Goal: Task Accomplishment & Management: Use online tool/utility

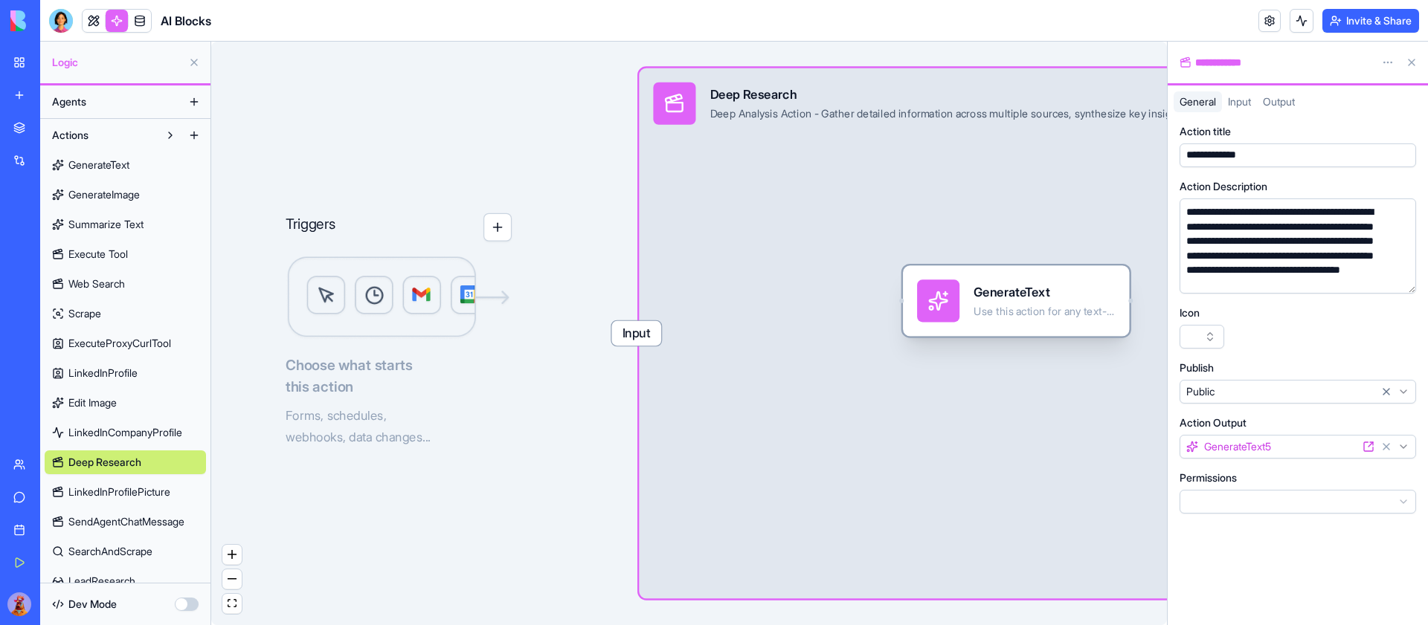
click at [1037, 281] on div "GenerateText Use this action for any text-based task, from creating or refining…" at bounding box center [1043, 301] width 141 height 42
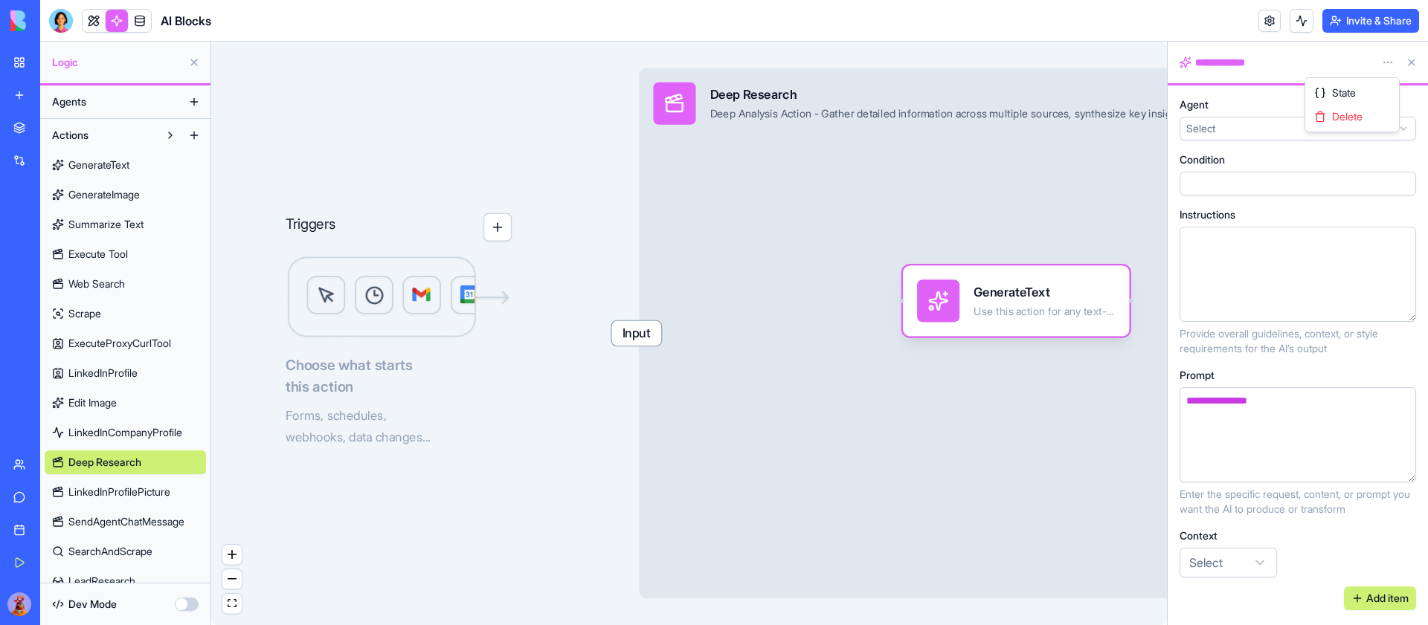
click at [1382, 65] on html "**********" at bounding box center [714, 312] width 1428 height 625
click at [1357, 115] on span "Delete" at bounding box center [1347, 116] width 30 height 15
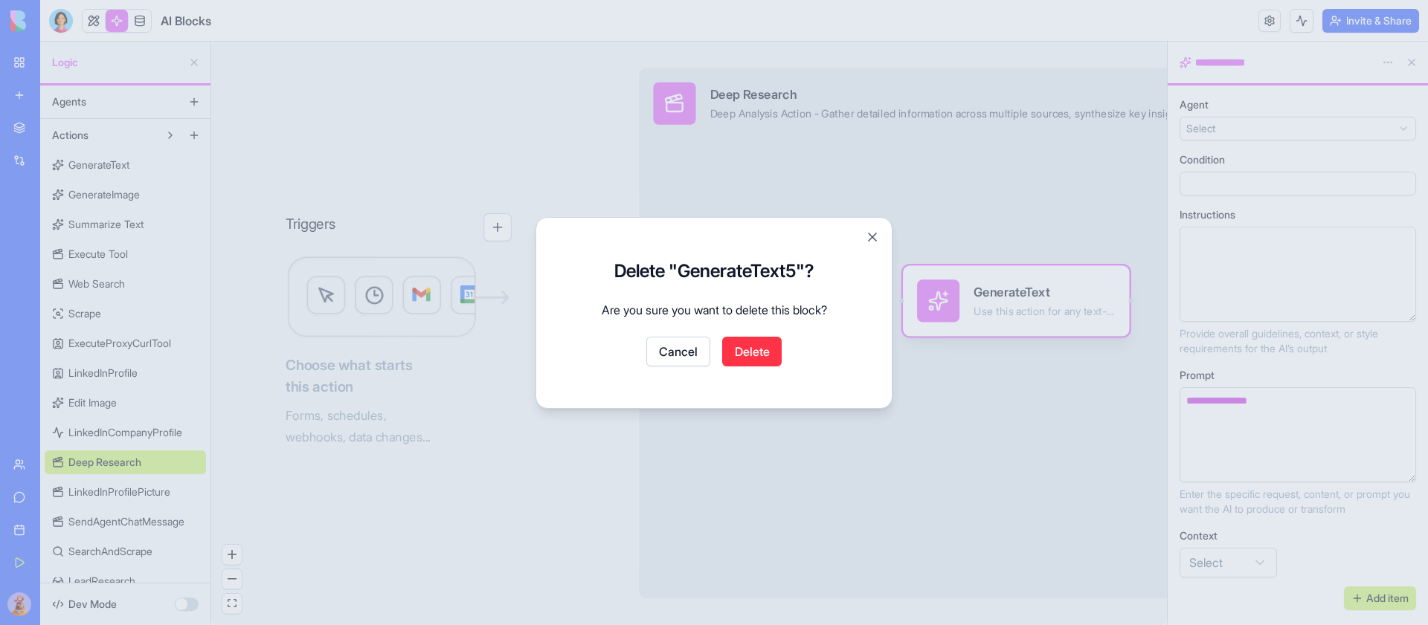
click at [748, 353] on button "Delete" at bounding box center [751, 352] width 59 height 30
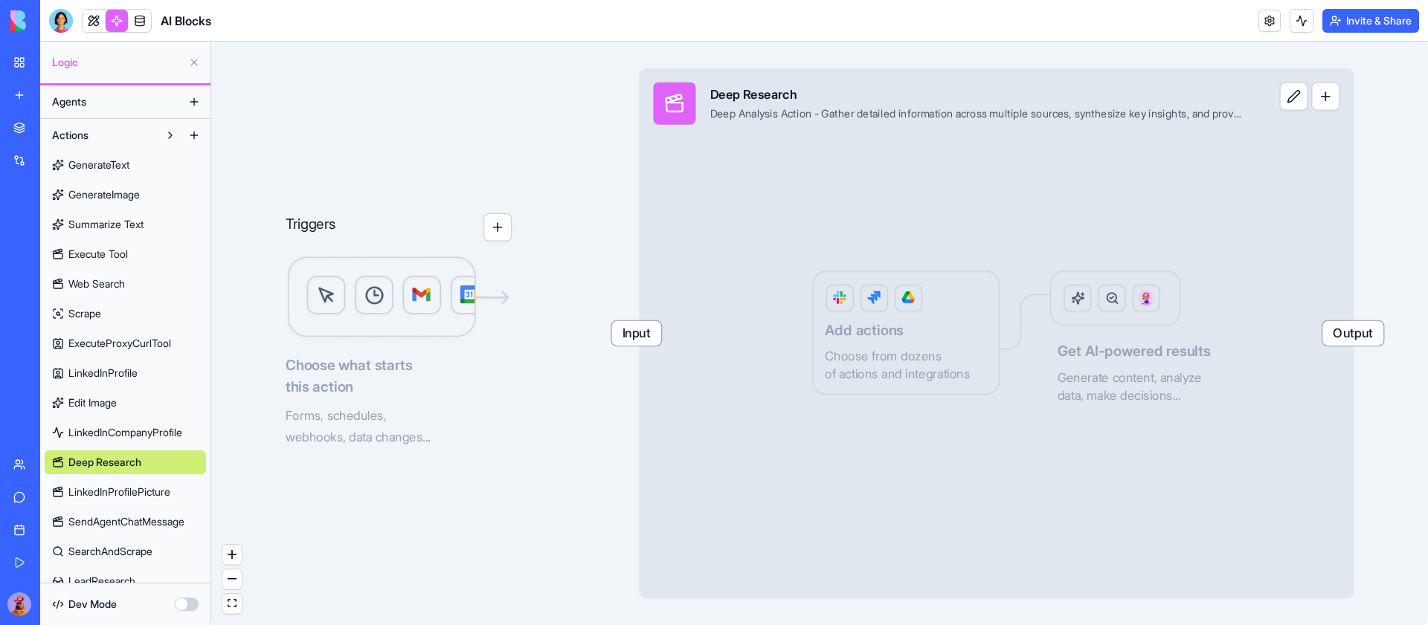
click at [1193, 151] on div "Input Deep Research Deep Analysis Action - Gather detailed information across m…" at bounding box center [996, 333] width 715 height 531
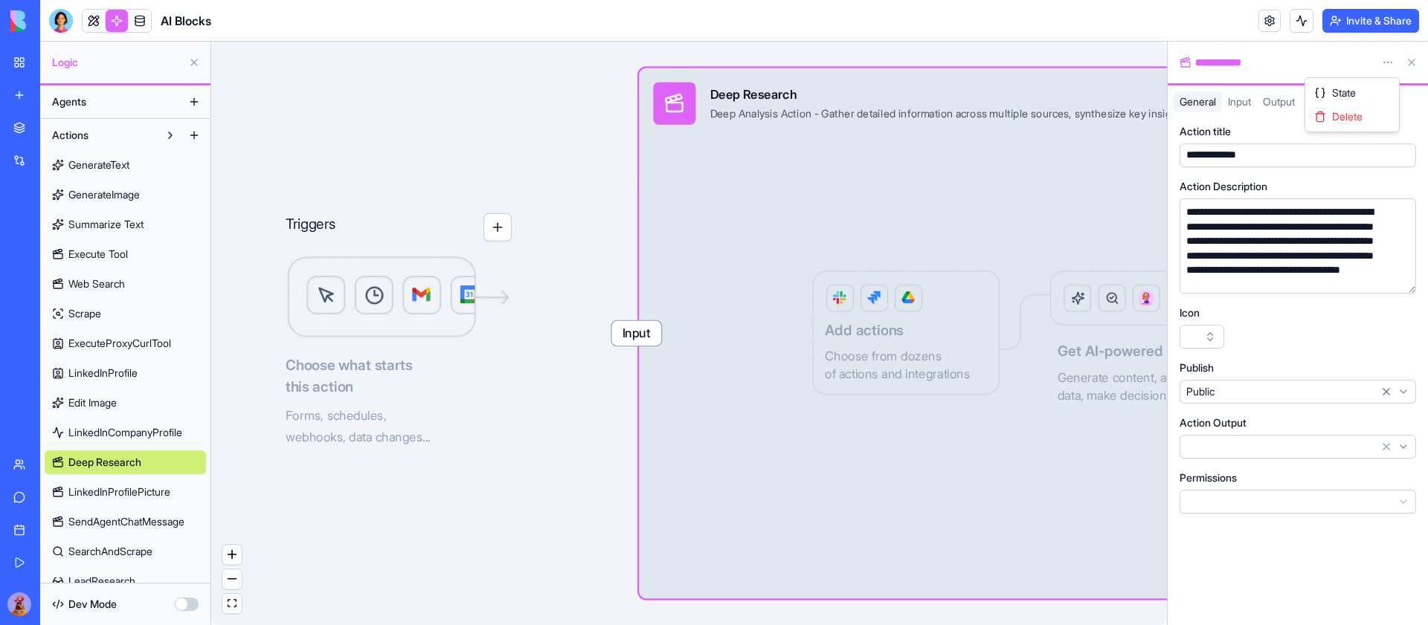
click at [1382, 54] on html "My Workspace New app Marketplace Integrations Recent New App Things 3 Hub TaskF…" at bounding box center [714, 312] width 1428 height 625
click at [1362, 90] on div "State" at bounding box center [1352, 93] width 88 height 24
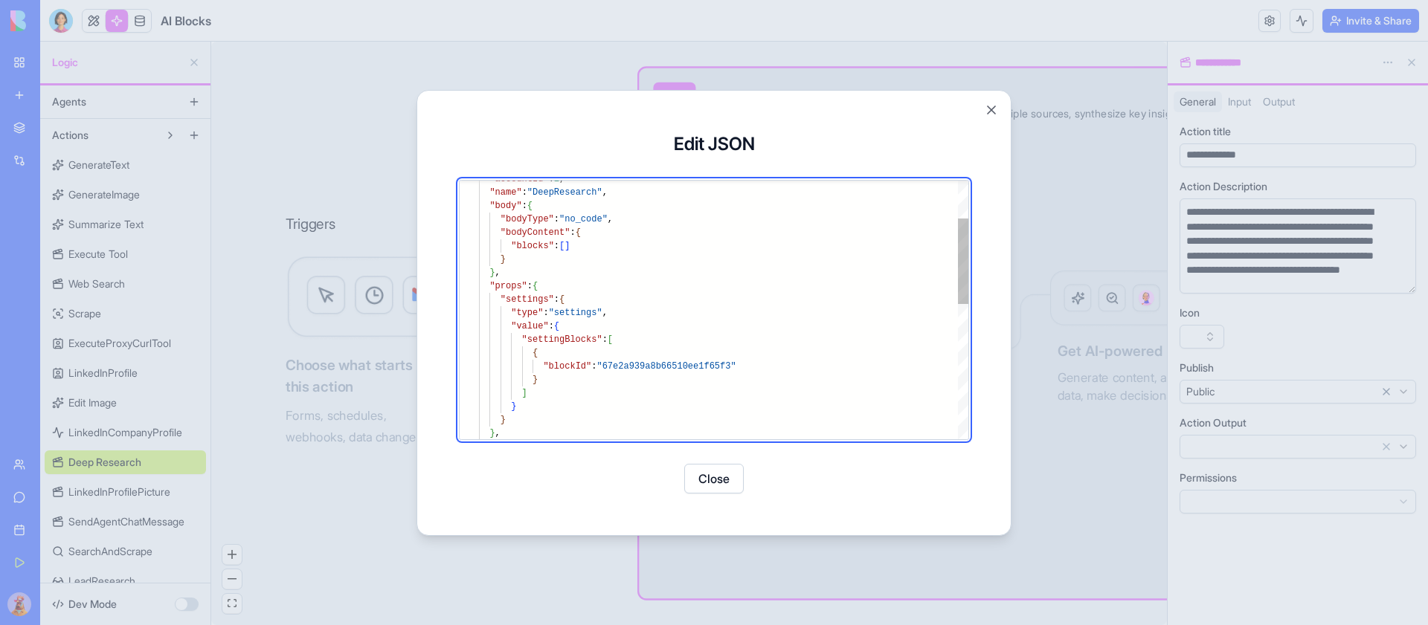
click at [654, 209] on div ""value" : { "type" : "settings" , "settings" : { "props" : { "blocks" : [ ] } }…" at bounding box center [723, 455] width 489 height 781
click at [654, 216] on div ""value" : { "type" : "settings" , "settings" : { "props" : { "blocks" : [ ] } }…" at bounding box center [723, 455] width 489 height 781
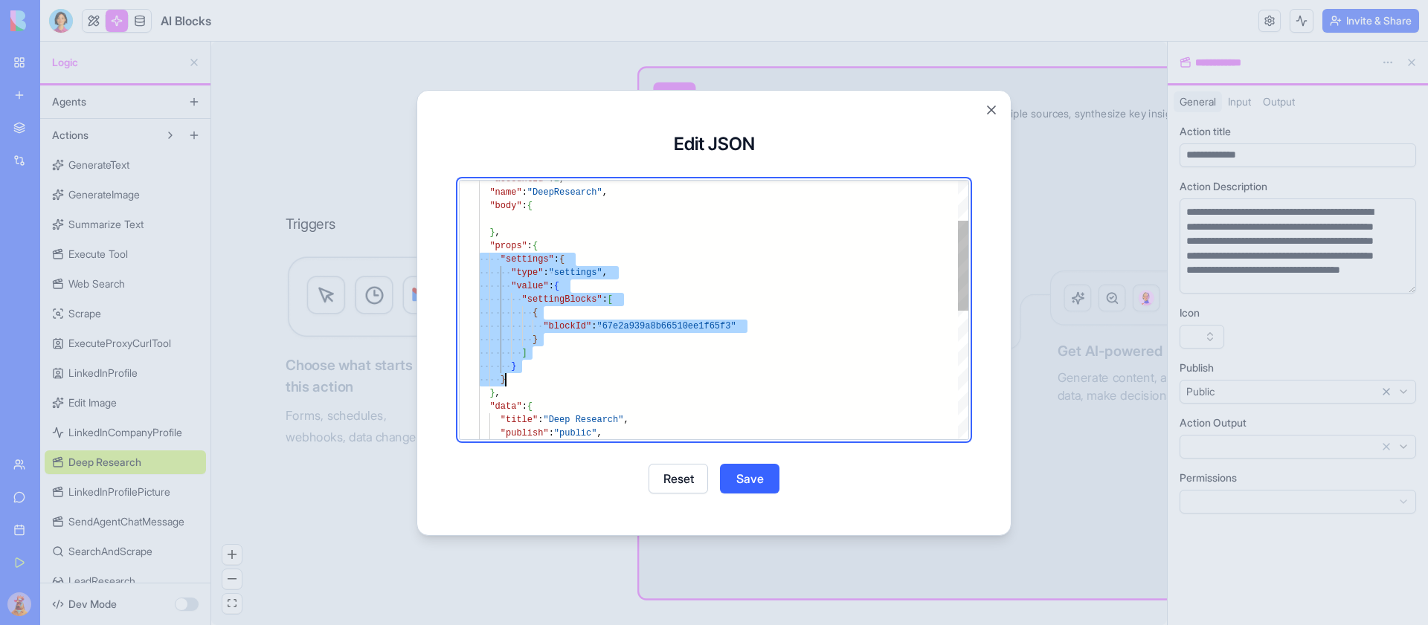
scroll to position [54, 0]
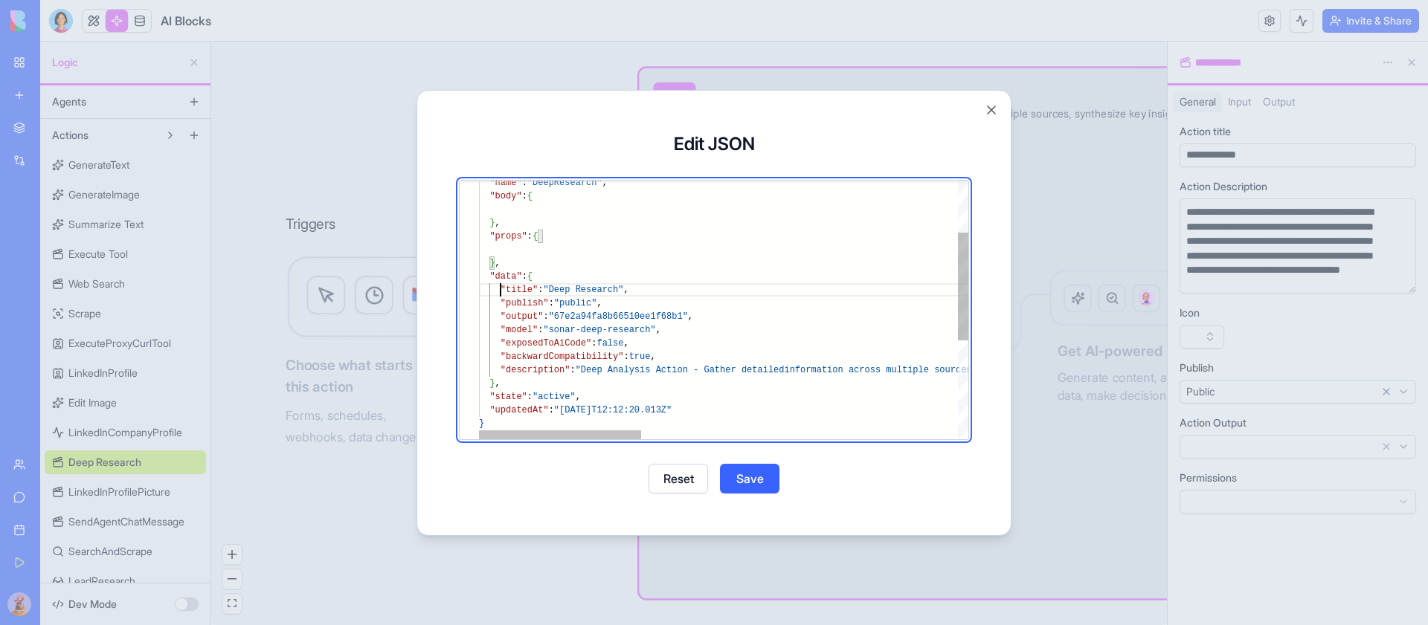
click at [500, 288] on div ""props" : { } , "body" : { "name" : "DeepResearch" , } , "data" : { "title" : "…" at bounding box center [1198, 366] width 1439 height 620
click at [752, 367] on div ""props" : { } , "body" : { "name" : "DeepResearch" , } , "data" : { "title" : "…" at bounding box center [1198, 366] width 1439 height 620
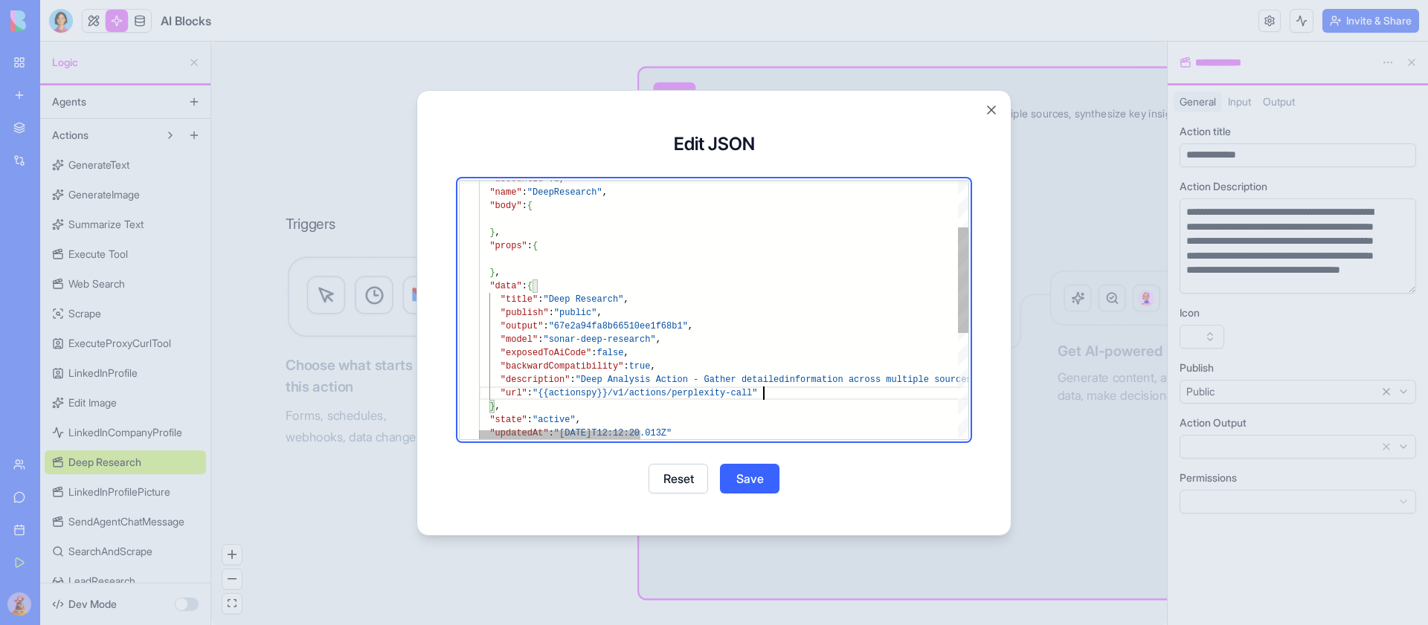
click at [627, 295] on div ""props" : { } , "data" : { "title" : "Deep Research" , "publish" : "public" , "…" at bounding box center [1204, 382] width 1450 height 634
click at [622, 297] on div ""props" : { } , "data" : { "title" : "Deep Research" , "publish" : "public" , "…" at bounding box center [1204, 382] width 1450 height 634
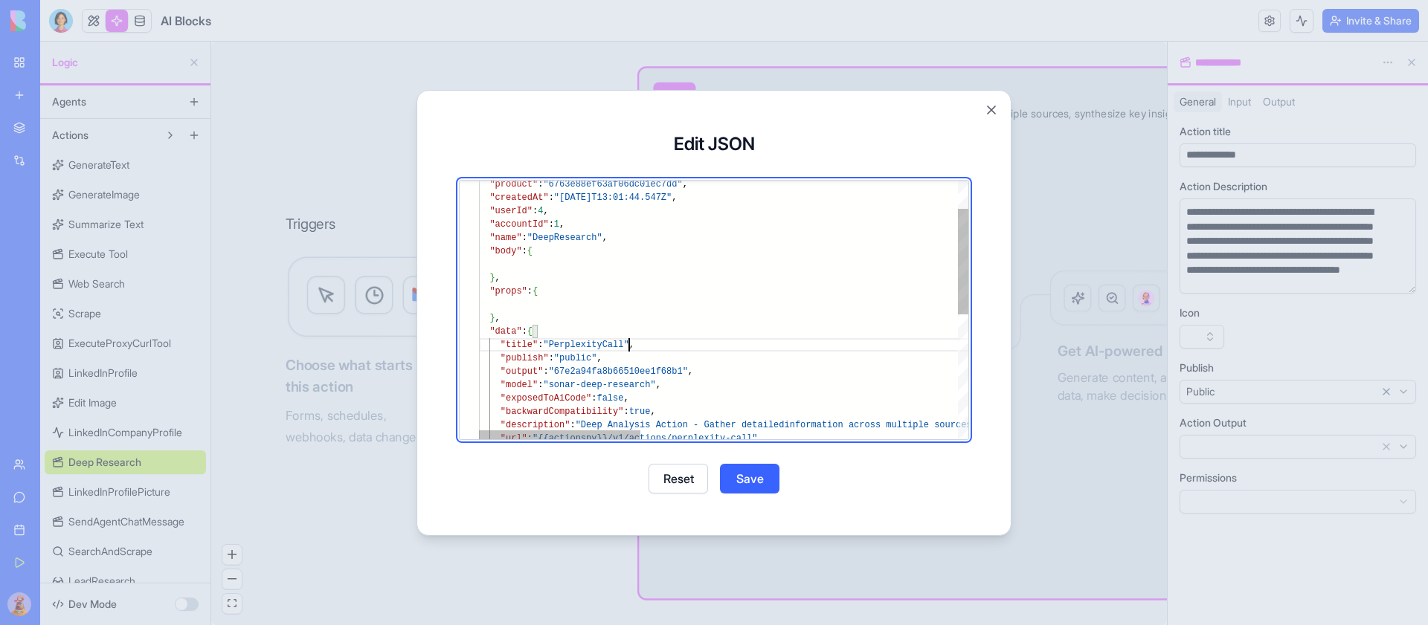
scroll to position [94, 75]
click at [576, 237] on div ""props" : { } , "data" : { "title" : "PerplexityCall" , "publish" : "public" , …" at bounding box center [1204, 428] width 1450 height 634
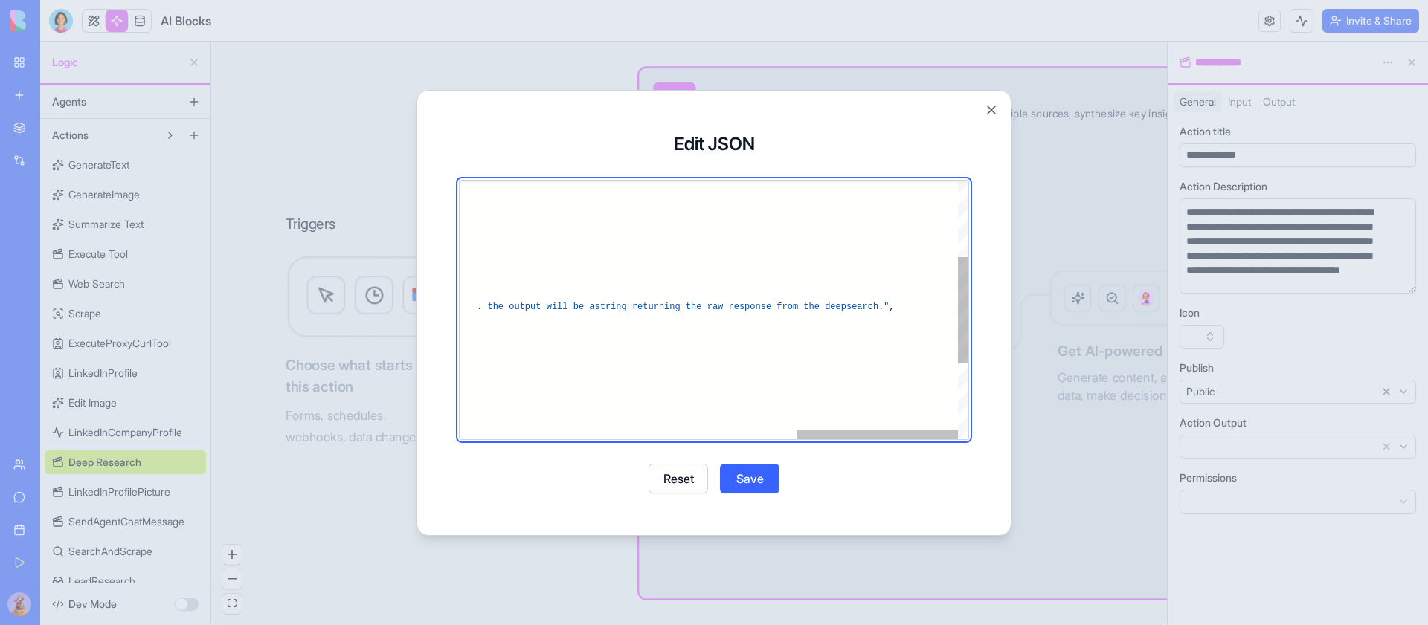
click at [938, 301] on div "} , "data" : { "title" : "PerplexityCall" , "publish" : "public" , "output" : "…" at bounding box center [243, 310] width 1450 height 634
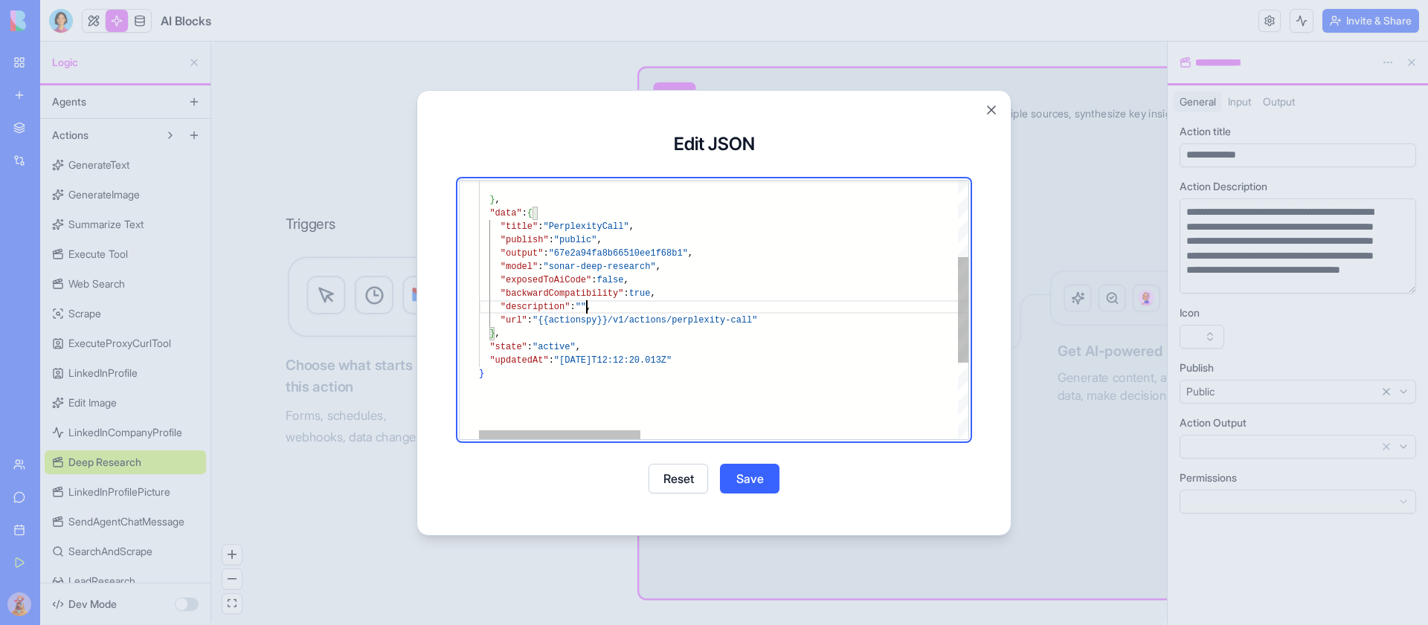
type textarea "**********"
click at [746, 292] on div "} , "data" : { "title" : "PerplexityCall" , "publish" : "public" , "output" : "…" at bounding box center [1204, 310] width 1450 height 634
click at [756, 482] on button "Save" at bounding box center [749, 479] width 59 height 30
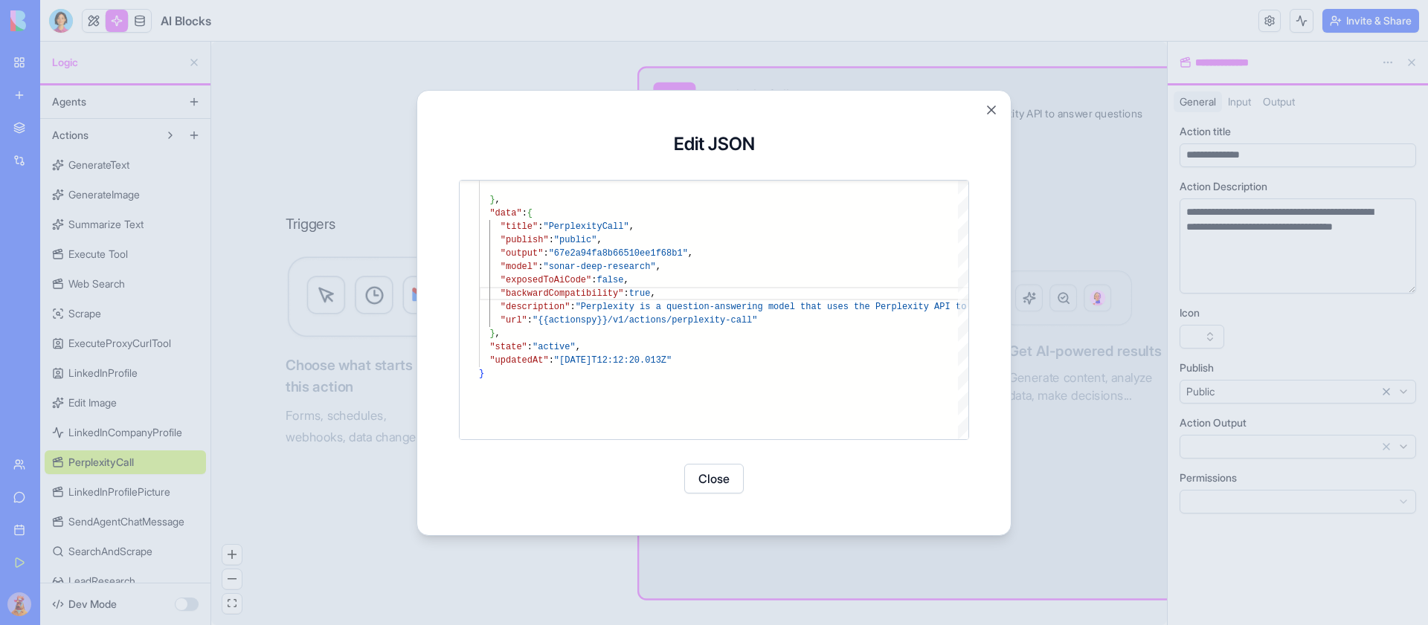
click at [703, 480] on button "Close" at bounding box center [713, 479] width 59 height 30
